Goal: Transaction & Acquisition: Purchase product/service

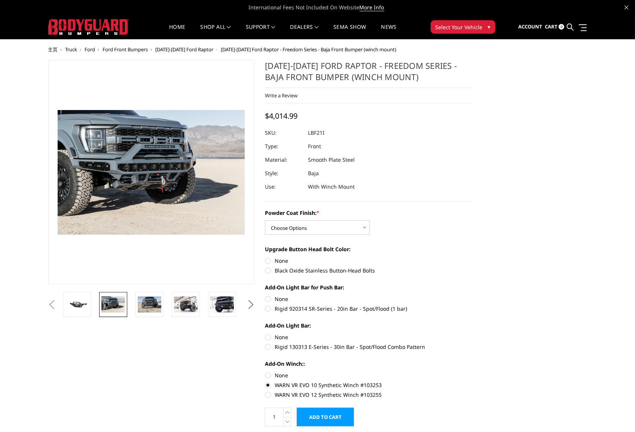
click at [252, 303] on button "Next" at bounding box center [250, 304] width 11 height 11
click at [221, 305] on img at bounding box center [222, 304] width 24 height 16
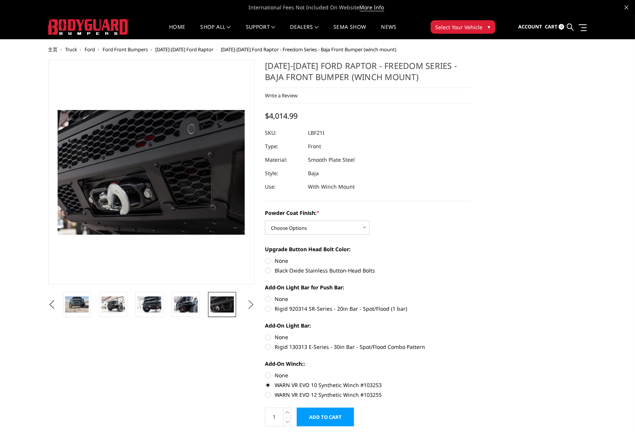
click at [250, 303] on button "Next" at bounding box center [250, 304] width 11 height 11
click at [183, 302] on img at bounding box center [186, 304] width 24 height 16
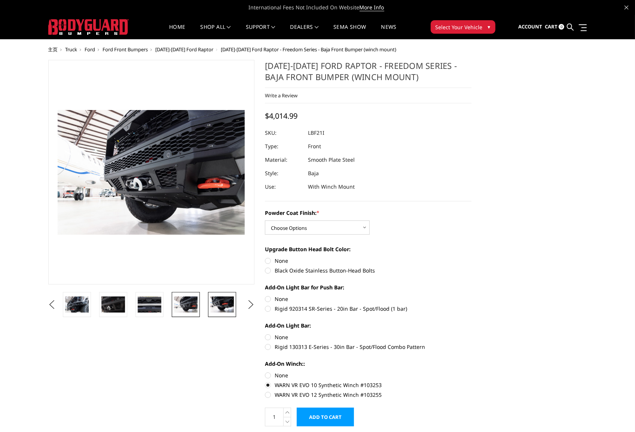
click at [227, 303] on img at bounding box center [222, 304] width 24 height 16
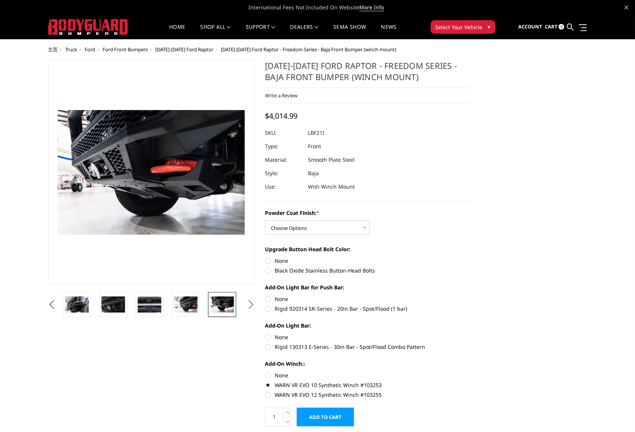
click at [250, 303] on button "Next" at bounding box center [250, 304] width 11 height 11
click at [230, 305] on img at bounding box center [222, 304] width 24 height 16
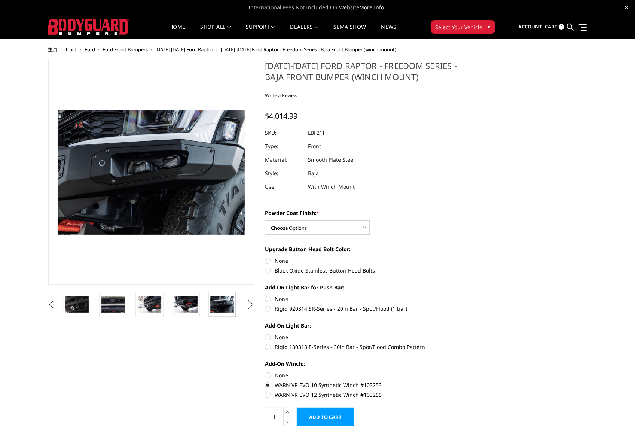
click at [244, 306] on ul "Previous Next" at bounding box center [151, 304] width 210 height 25
click at [247, 304] on button "Next" at bounding box center [250, 304] width 11 height 11
click at [189, 303] on img at bounding box center [186, 304] width 24 height 16
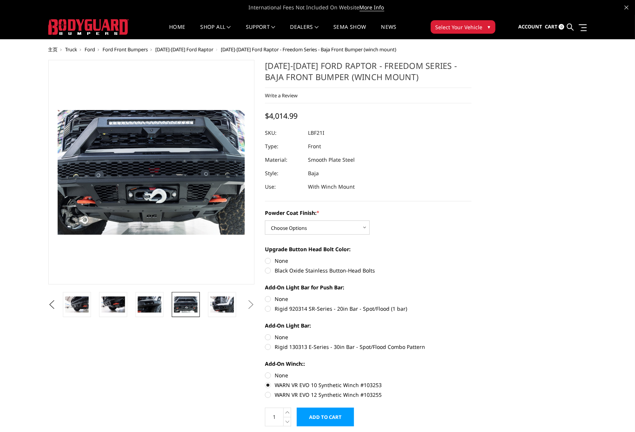
click at [250, 304] on button "Next" at bounding box center [250, 304] width 11 height 11
